Goal: Task Accomplishment & Management: Manage account settings

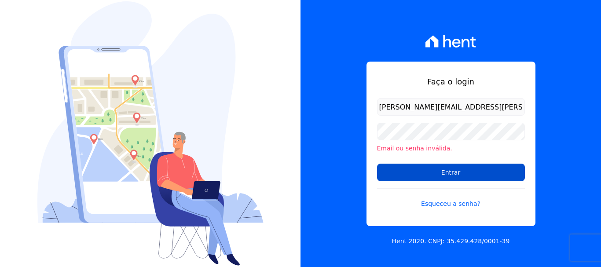
click at [451, 169] on input "Entrar" at bounding box center [451, 173] width 148 height 18
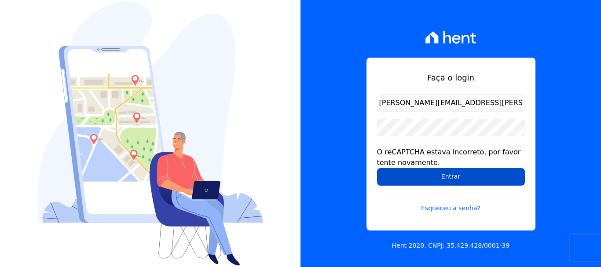
click at [446, 176] on input "Entrar" at bounding box center [451, 177] width 148 height 18
